Goal: Information Seeking & Learning: Learn about a topic

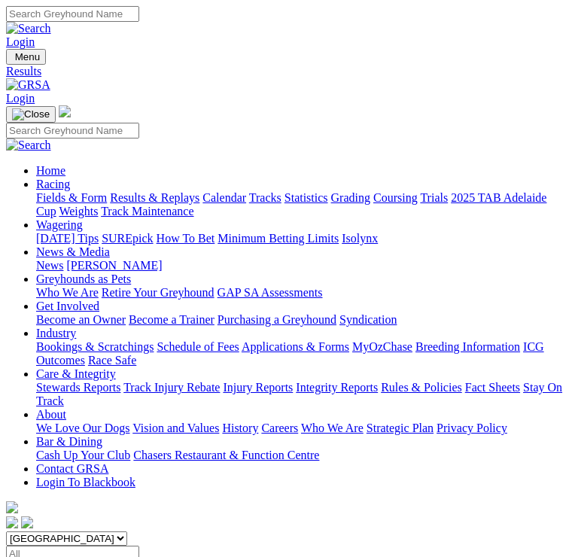
click at [107, 202] on link "Fields & Form" at bounding box center [71, 197] width 71 height 13
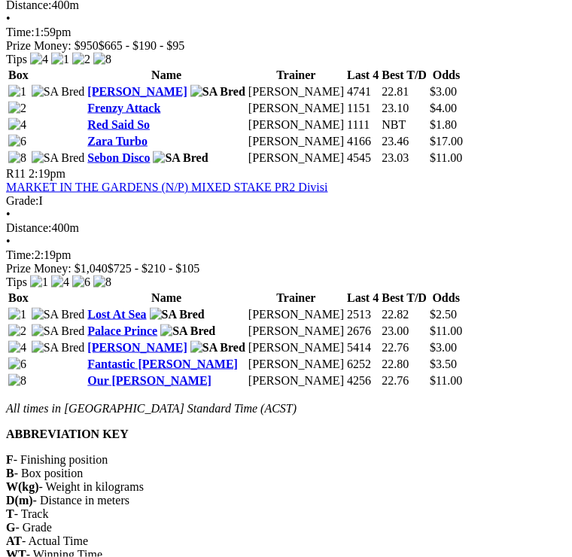
scroll to position [3019, 0]
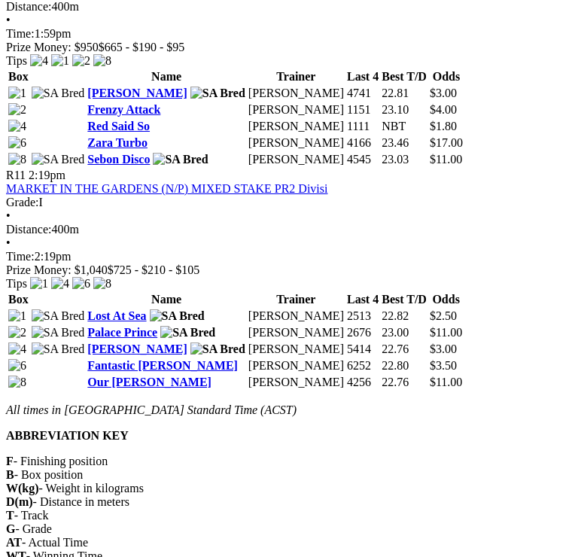
click at [195, 182] on link "MARKET IN THE GARDENS (N/P) MIXED STAKE PR2 Divisi" at bounding box center [167, 188] width 322 height 13
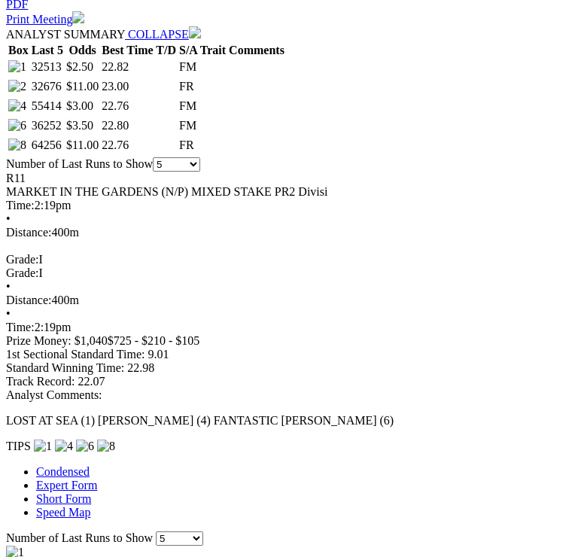
scroll to position [799, 0]
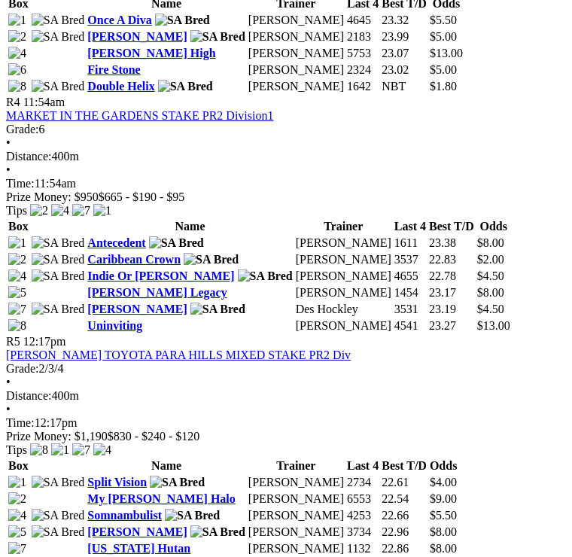
scroll to position [1414, 0]
